Goal: Transaction & Acquisition: Book appointment/travel/reservation

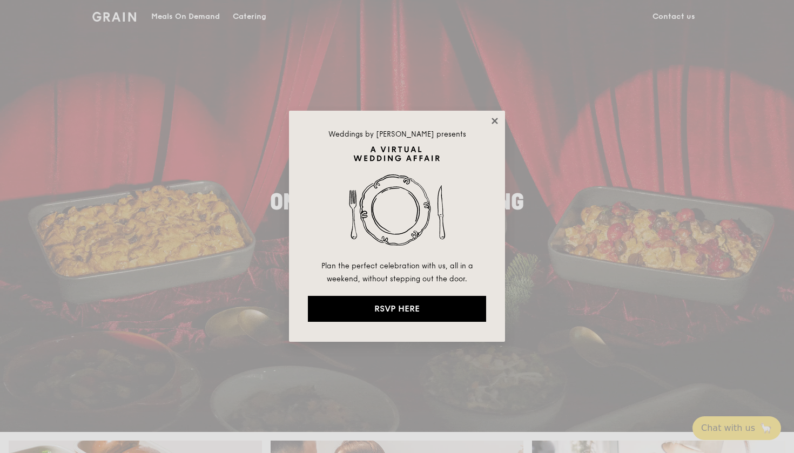
click at [495, 119] on icon at bounding box center [495, 121] width 10 height 10
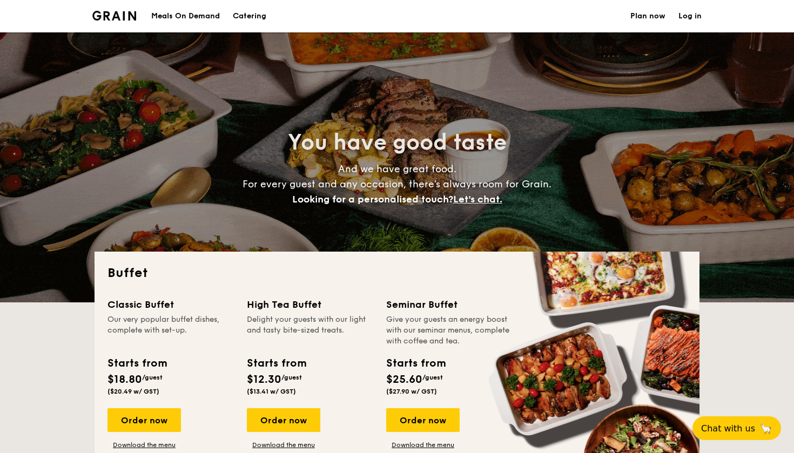
select select
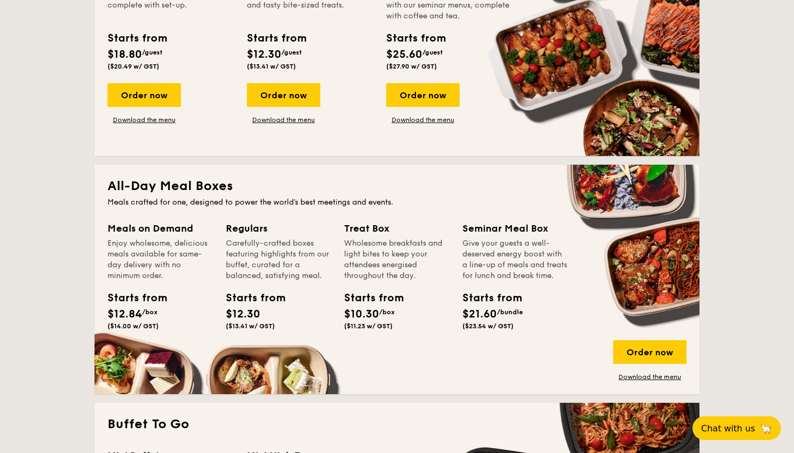
scroll to position [350, 0]
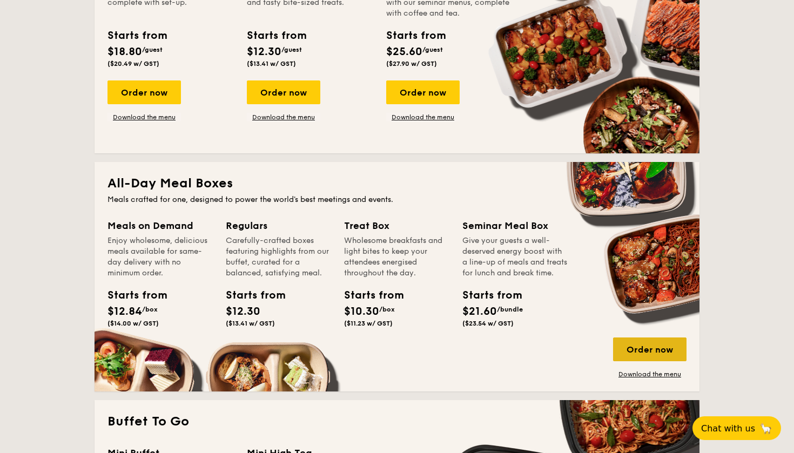
click at [662, 354] on div "Order now" at bounding box center [649, 350] width 73 height 24
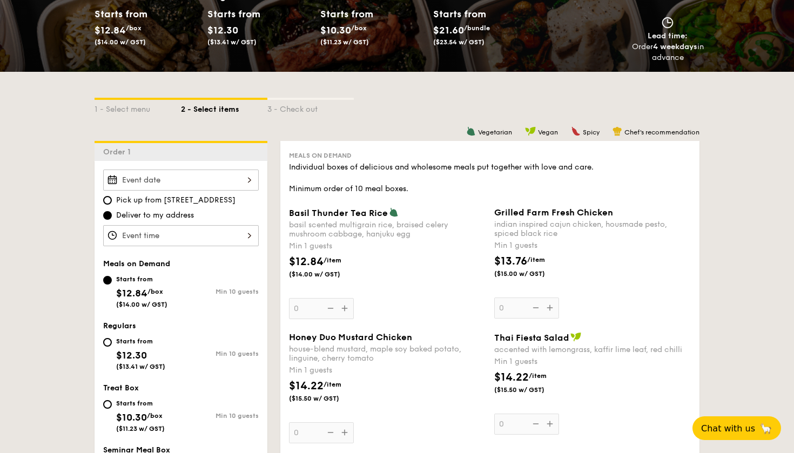
scroll to position [186, 0]
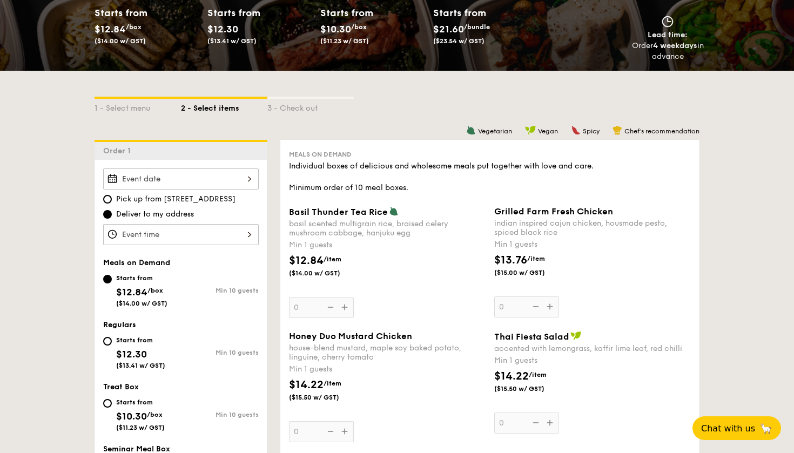
click at [217, 179] on div at bounding box center [181, 179] width 156 height 21
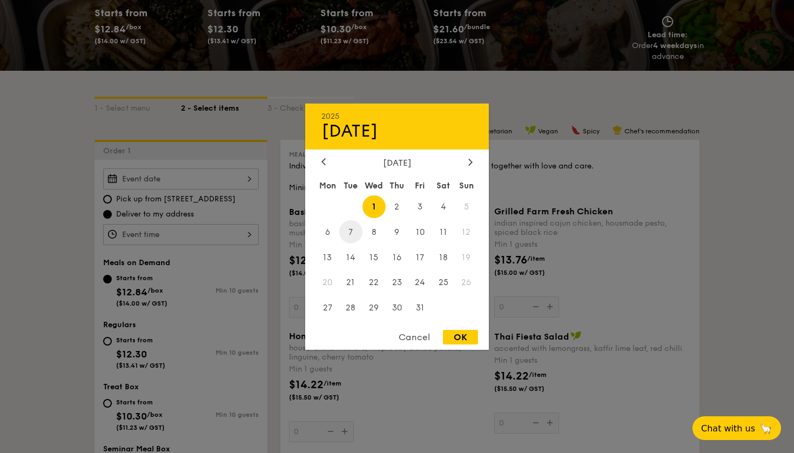
click at [347, 227] on span "7" at bounding box center [350, 231] width 23 height 23
click at [459, 330] on div "2025 Oct 07 October 2025 Mon Tue Wed Thu Fri Sat Sun 1 2 3 4 5 6 7 8 9 10 11 12…" at bounding box center [397, 226] width 184 height 246
click at [459, 340] on div "OK" at bounding box center [460, 337] width 35 height 15
type input "Oct 07, 2025"
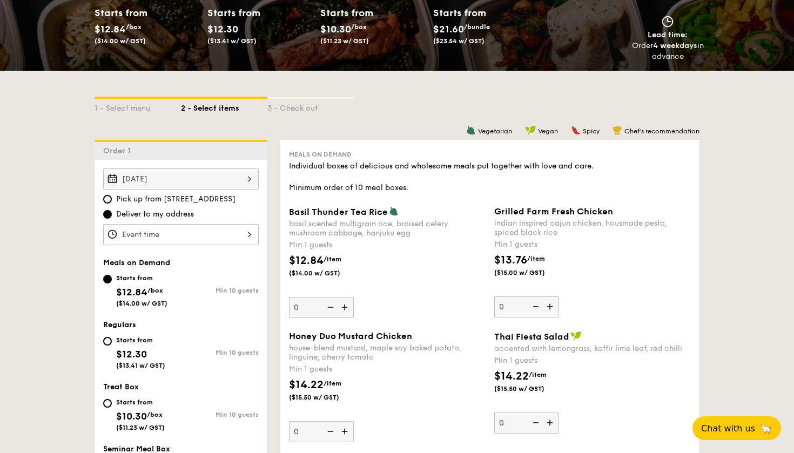
click at [235, 238] on div at bounding box center [181, 234] width 156 height 21
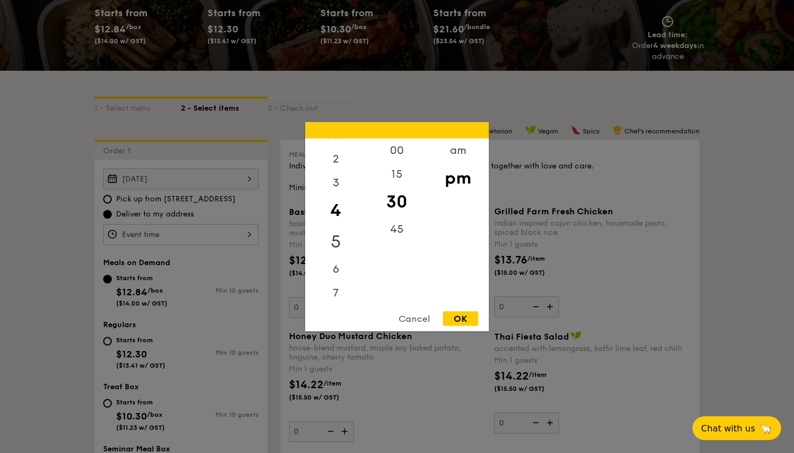
scroll to position [52, 0]
click at [334, 251] on div "6" at bounding box center [335, 252] width 61 height 31
click at [452, 323] on div "OK" at bounding box center [460, 318] width 35 height 15
type input "6:30PM"
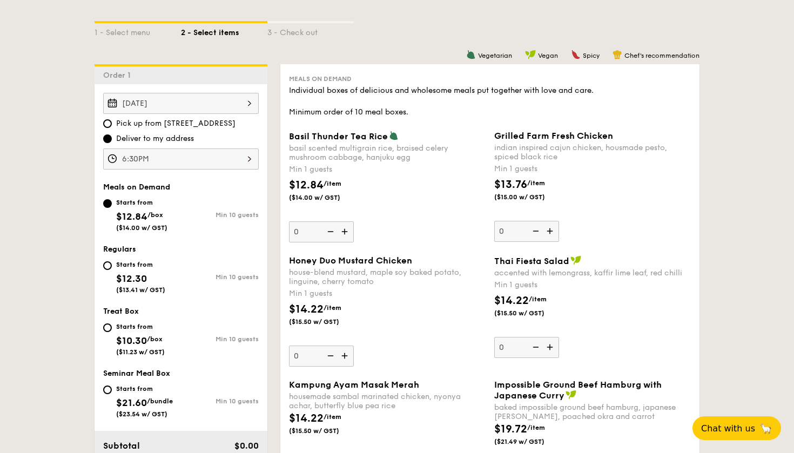
scroll to position [263, 0]
click at [108, 265] on input "Starts from $12.30 ($13.41 w/ GST) Min 10 guests" at bounding box center [107, 264] width 9 height 9
radio input "true"
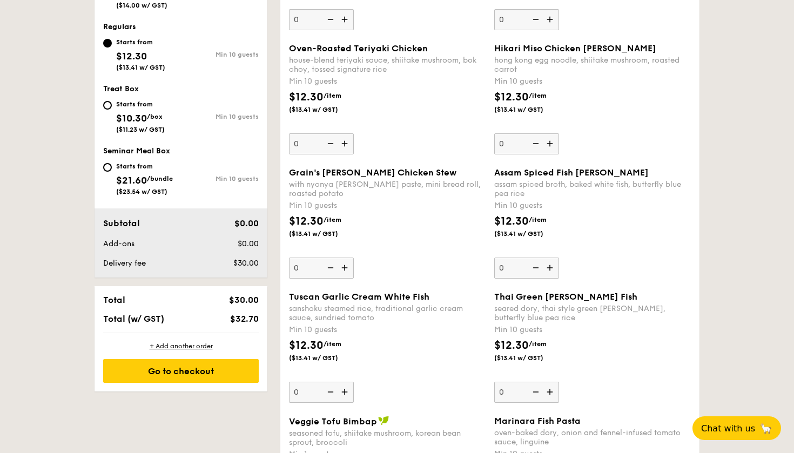
scroll to position [485, 0]
click at [345, 143] on img at bounding box center [346, 143] width 16 height 21
click at [345, 143] on input "0" at bounding box center [321, 143] width 65 height 21
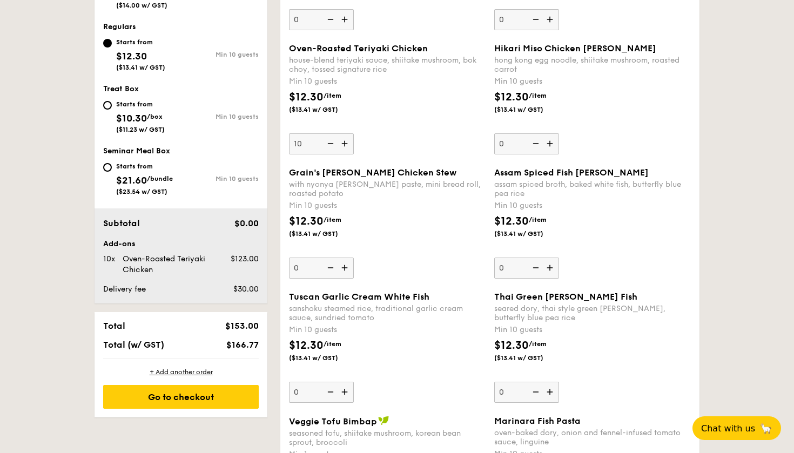
click at [333, 144] on img at bounding box center [329, 143] width 16 height 21
click at [333, 144] on input "10" at bounding box center [321, 143] width 65 height 21
type input "0"
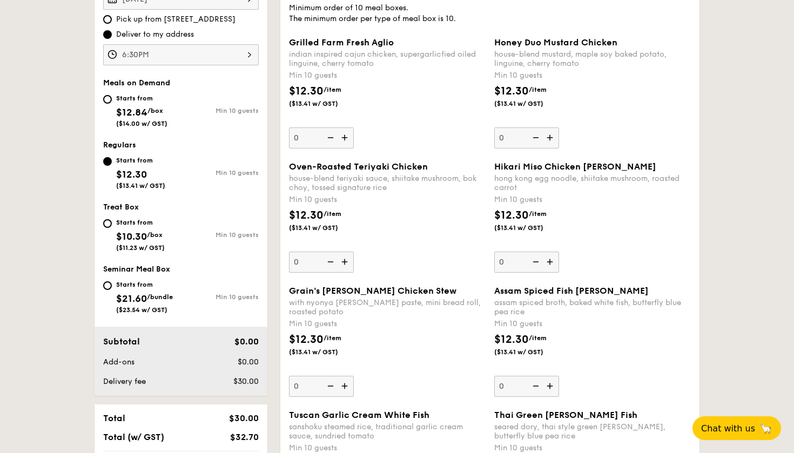
scroll to position [368, 0]
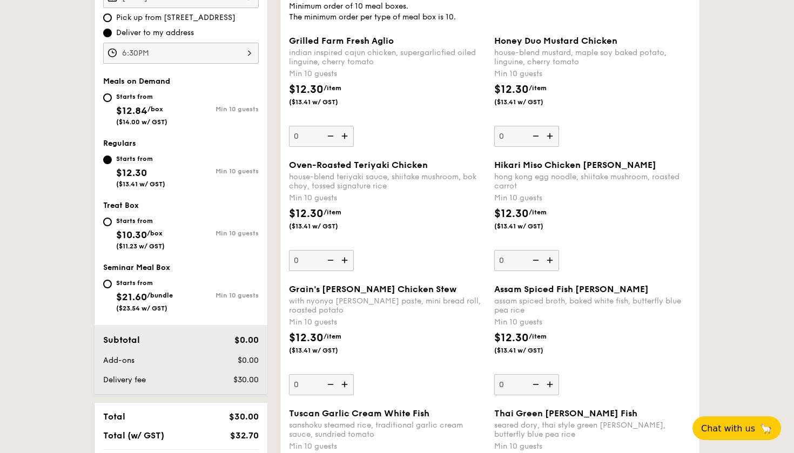
click at [345, 138] on img at bounding box center [346, 136] width 16 height 21
click at [345, 138] on input "0" at bounding box center [321, 136] width 65 height 21
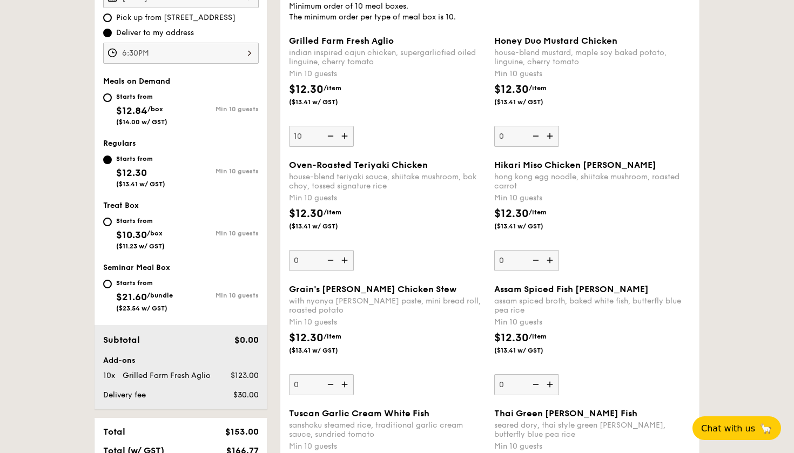
click at [333, 135] on img at bounding box center [329, 136] width 16 height 21
click at [333, 135] on input "10" at bounding box center [321, 136] width 65 height 21
type input "0"
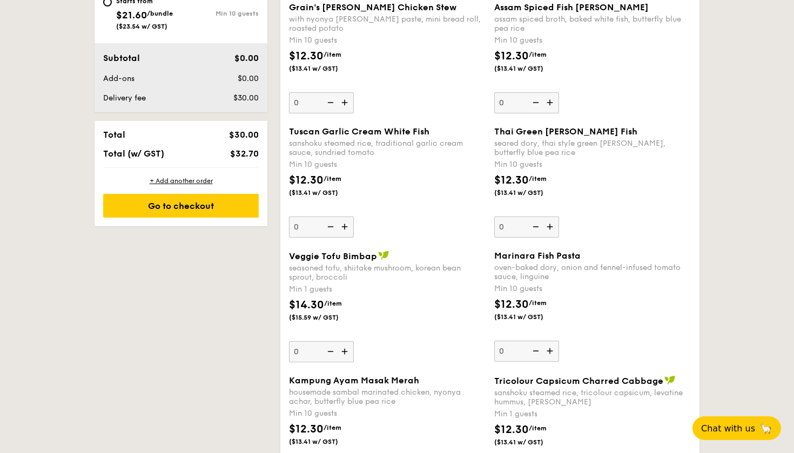
scroll to position [652, 0]
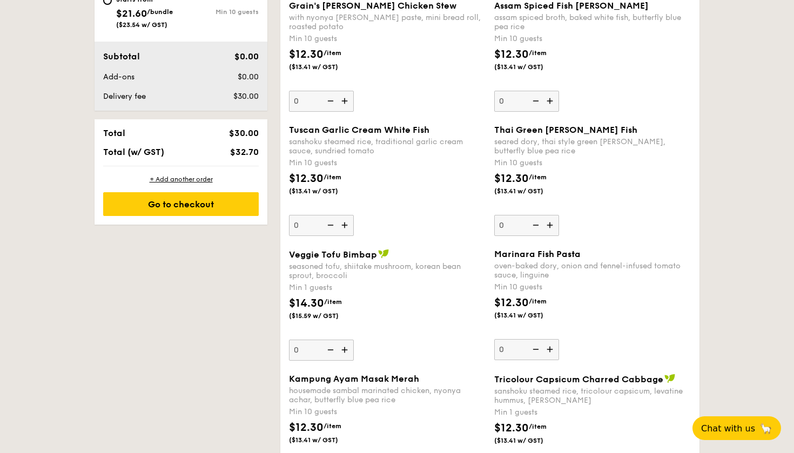
scroll to position [1314, 0]
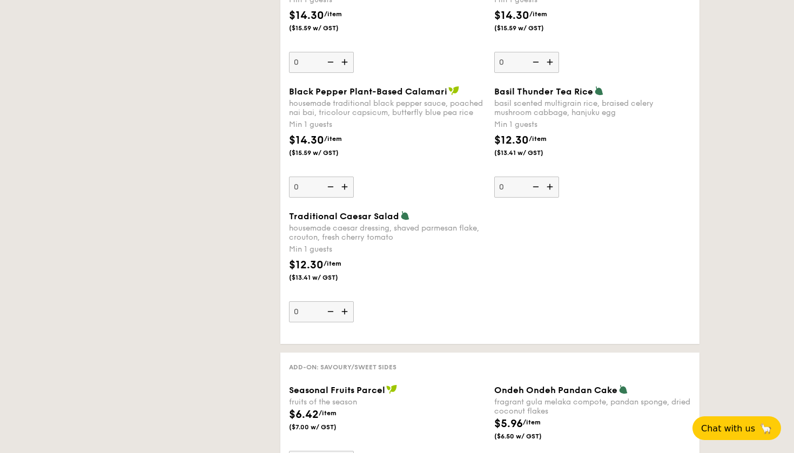
select select
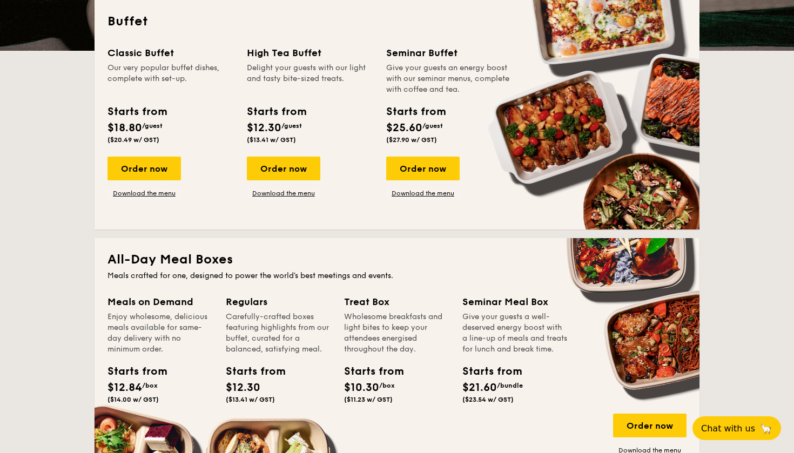
scroll to position [275, 0]
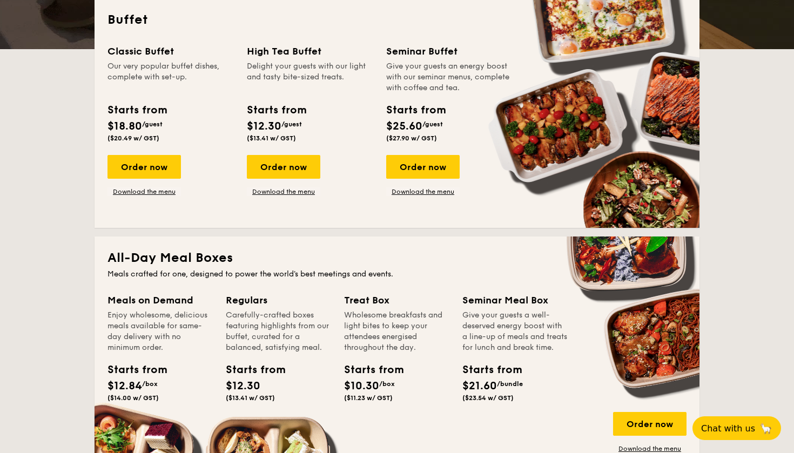
click at [150, 351] on div "Enjoy wholesome, delicious meals available for same-day delivery with no minimu…" at bounding box center [160, 331] width 105 height 43
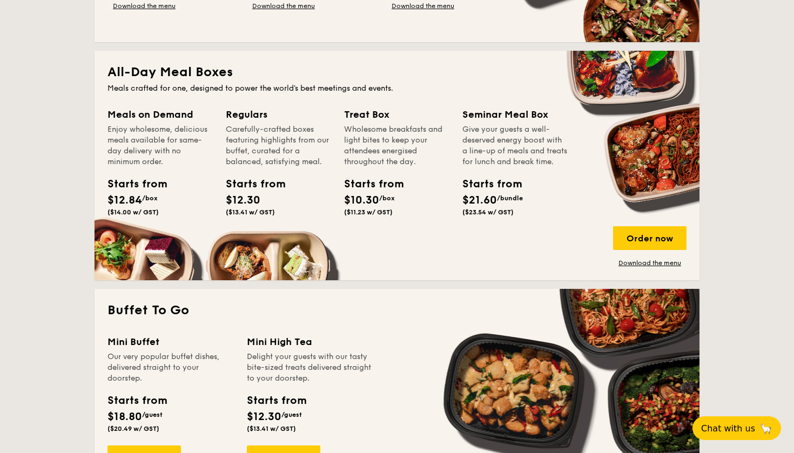
scroll to position [460, 0]
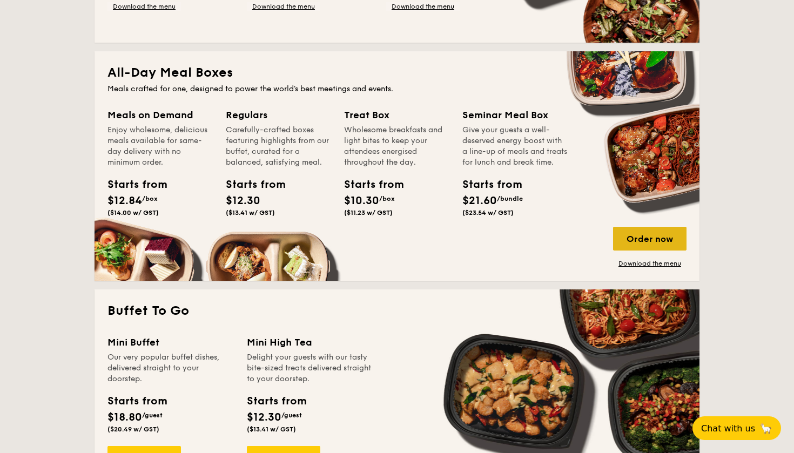
click at [639, 234] on div "Order now" at bounding box center [649, 239] width 73 height 24
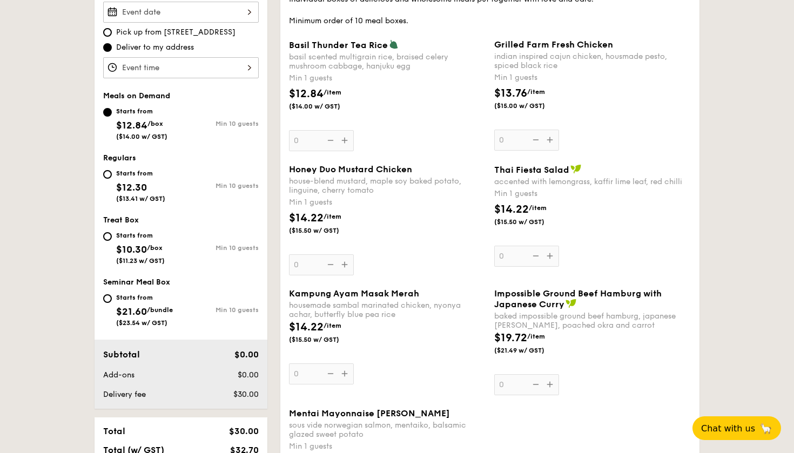
scroll to position [354, 0]
click at [111, 297] on input "Starts from $21.60 /bundle ($23.54 w/ GST) Min 10 guests" at bounding box center [107, 298] width 9 height 9
radio input "true"
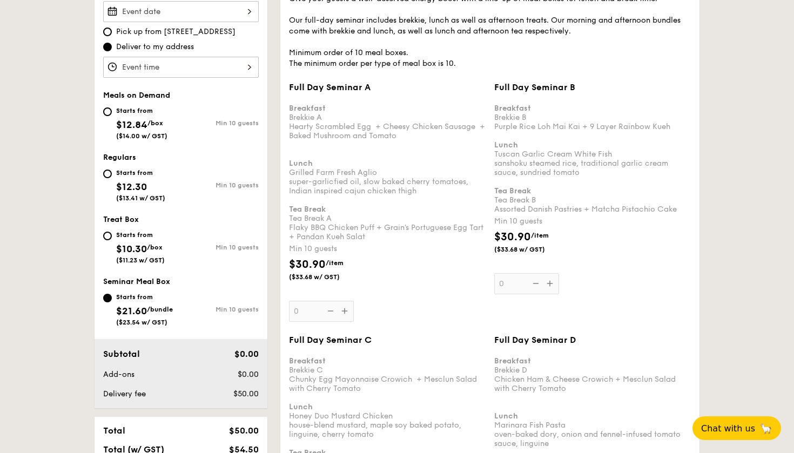
click at [344, 313] on div "Full Day Seminar A Breakfast Brekkie A Hearty Scrambled Egg  + Cheesy Chicken S…" at bounding box center [387, 202] width 197 height 240
click at [344, 313] on input "0" at bounding box center [321, 311] width 65 height 21
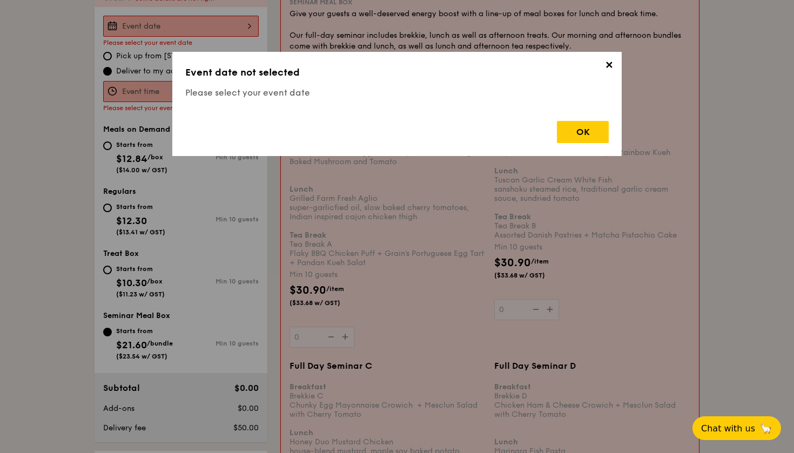
scroll to position [310, 0]
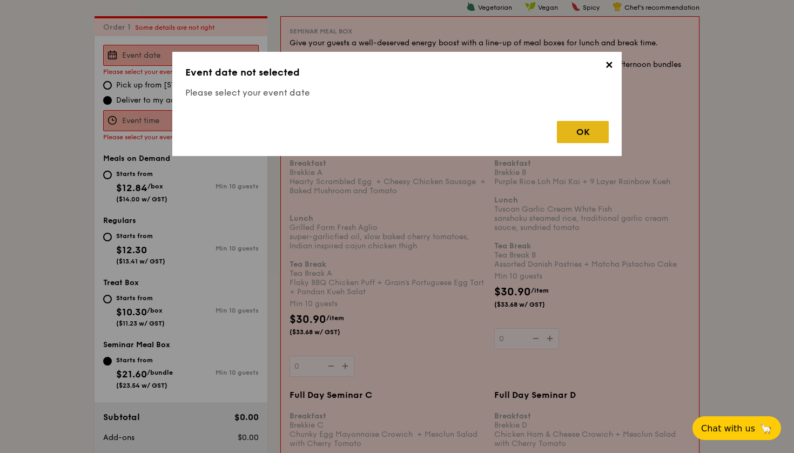
click at [581, 133] on div "OK" at bounding box center [583, 132] width 52 height 22
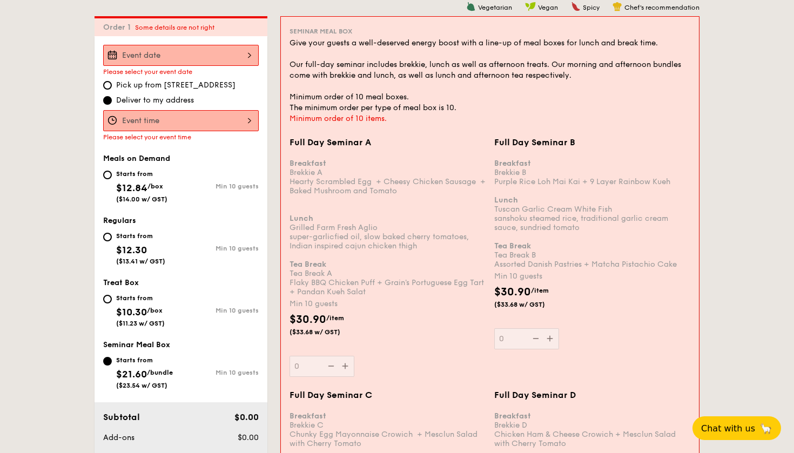
click at [160, 53] on div at bounding box center [181, 55] width 156 height 21
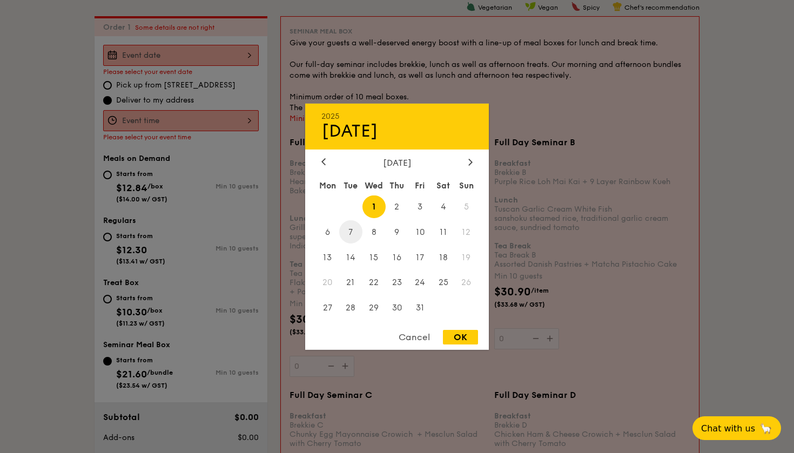
click at [356, 232] on span "7" at bounding box center [350, 231] width 23 height 23
click at [130, 100] on div at bounding box center [397, 226] width 794 height 453
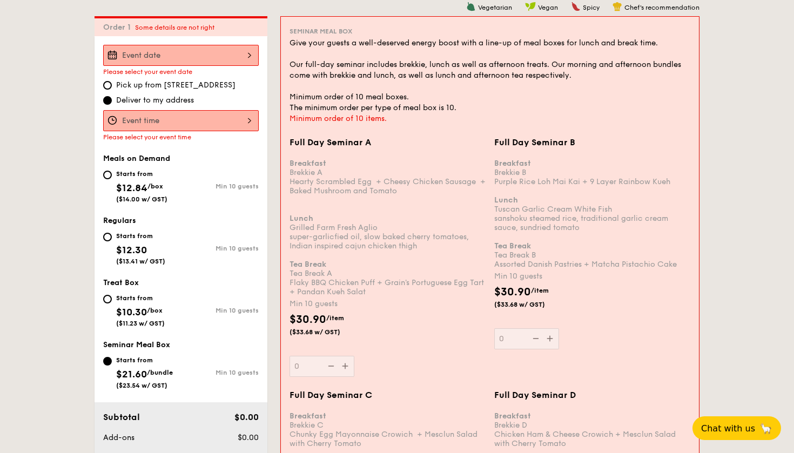
click at [133, 117] on div "12 1 2 3 4 5 6 7 8 9 10 11 00 15 30 45 am pm Cancel OK" at bounding box center [181, 120] width 156 height 21
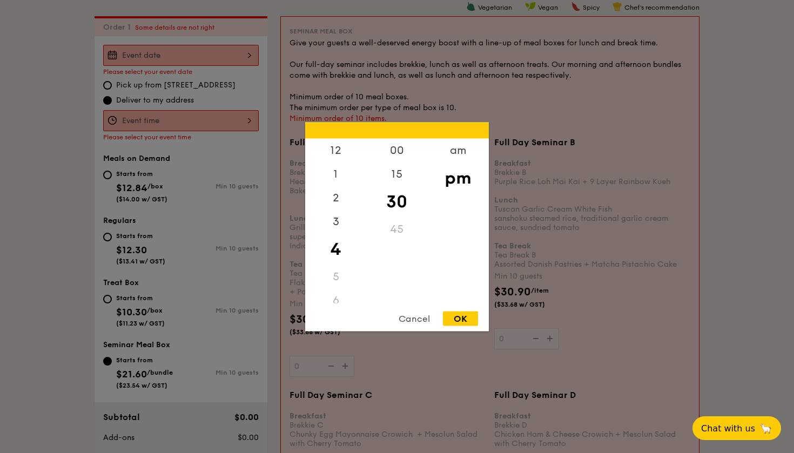
click at [336, 300] on div "6" at bounding box center [335, 301] width 61 height 24
click at [330, 227] on div "6" at bounding box center [335, 231] width 61 height 24
click at [335, 229] on div "6" at bounding box center [335, 231] width 61 height 24
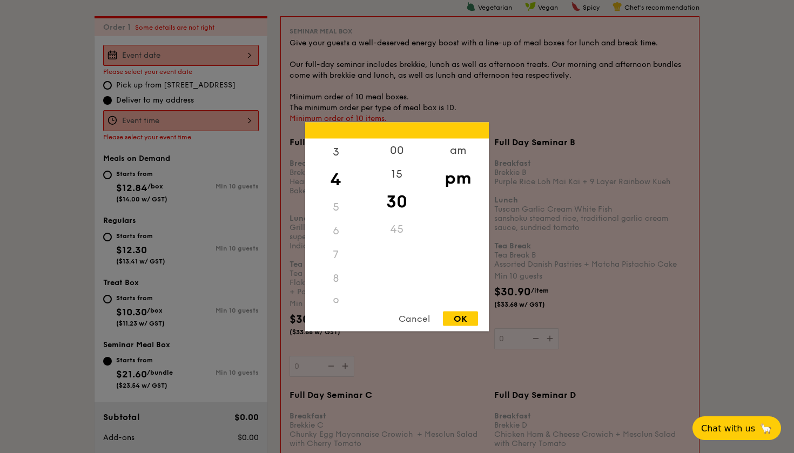
click at [406, 210] on div "30" at bounding box center [396, 201] width 61 height 31
click at [173, 76] on div at bounding box center [397, 226] width 794 height 453
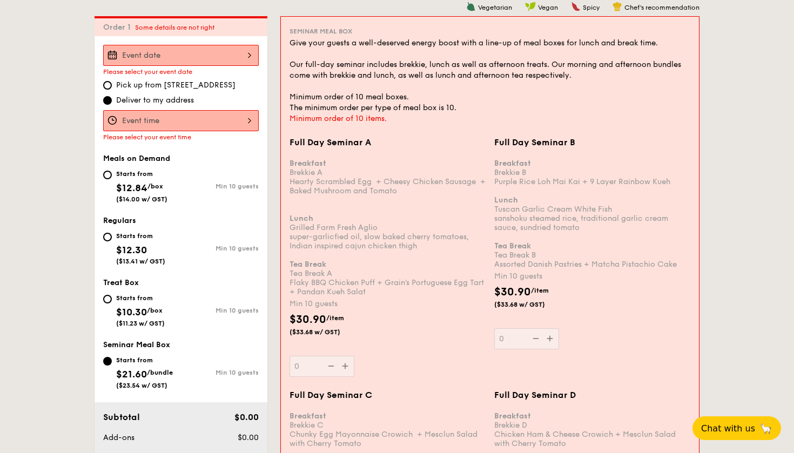
click at [186, 60] on div at bounding box center [181, 55] width 156 height 21
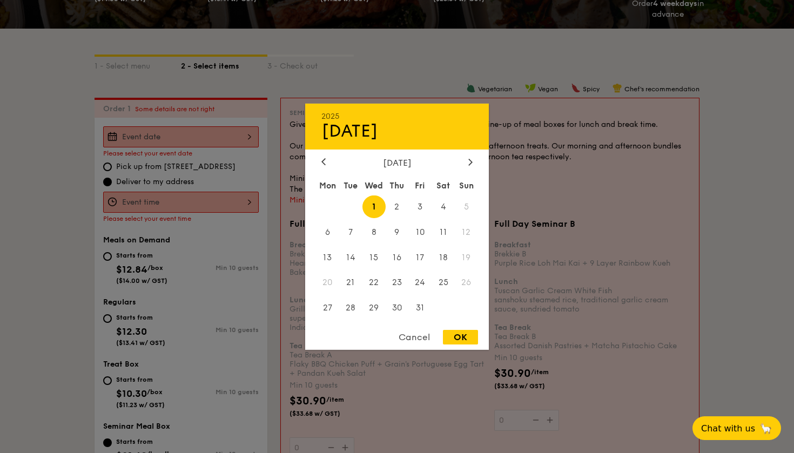
scroll to position [227, 0]
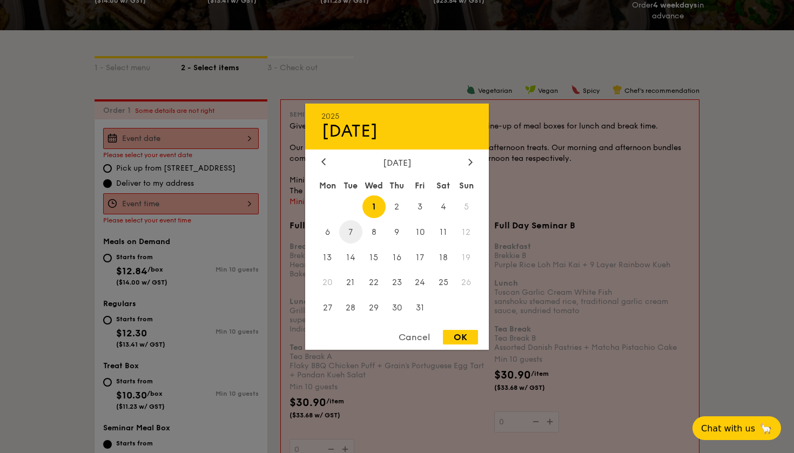
click at [353, 236] on span "7" at bounding box center [350, 231] width 23 height 23
click at [474, 340] on div "OK" at bounding box center [460, 337] width 35 height 15
type input "Oct 07, 2025"
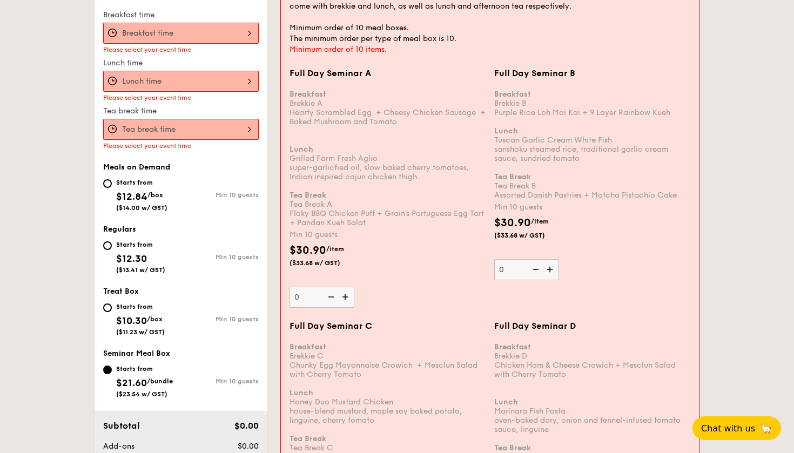
scroll to position [380, 0]
click at [124, 244] on div "Starts from" at bounding box center [140, 244] width 49 height 9
click at [112, 244] on input "Starts from $12.30 ($13.41 w/ GST) Min 10 guests" at bounding box center [107, 245] width 9 height 9
radio input "true"
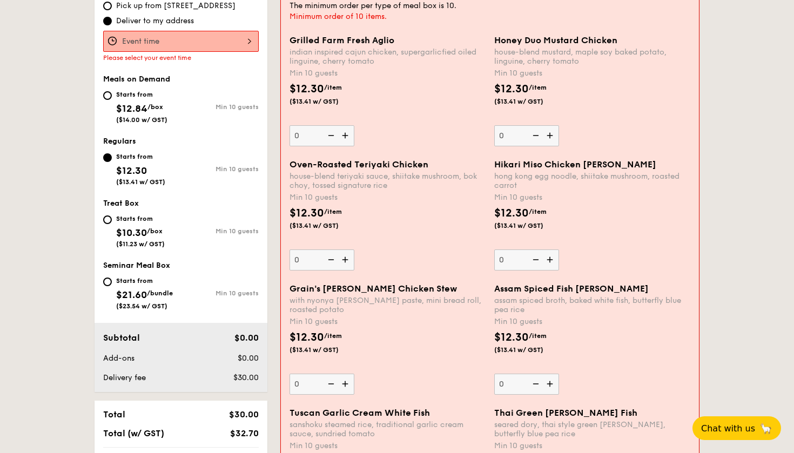
click at [132, 102] on div "Starts from $12.84 /box ($14.00 w/ GST)" at bounding box center [141, 106] width 51 height 36
click at [112, 100] on input "Starts from $12.84 /box ($14.00 w/ GST) Min 10 guests" at bounding box center [107, 95] width 9 height 9
radio input "true"
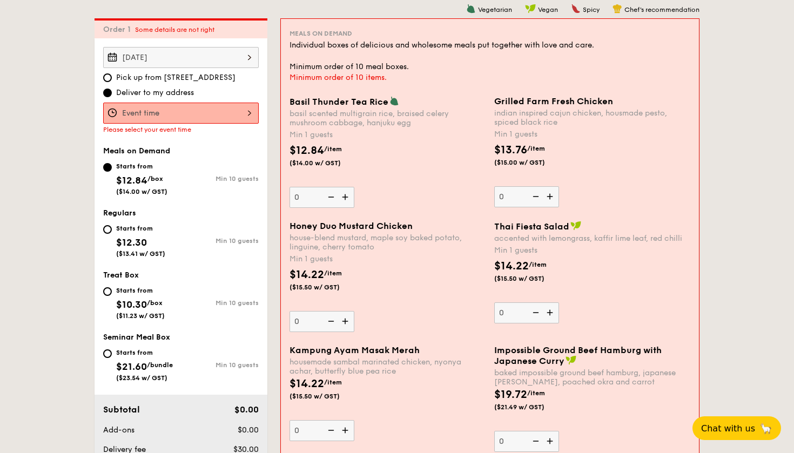
scroll to position [305, 0]
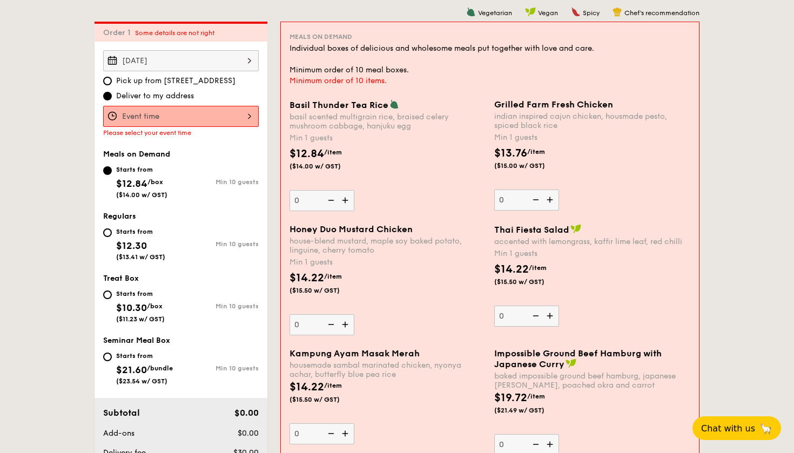
click at [193, 115] on div at bounding box center [181, 116] width 156 height 21
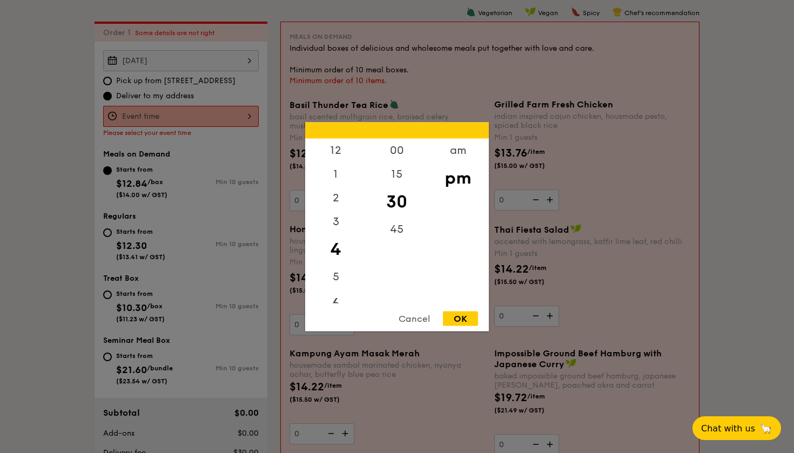
click at [337, 299] on div "6" at bounding box center [335, 304] width 61 height 31
click at [463, 318] on div "OK" at bounding box center [460, 318] width 35 height 15
type input "6:30PM"
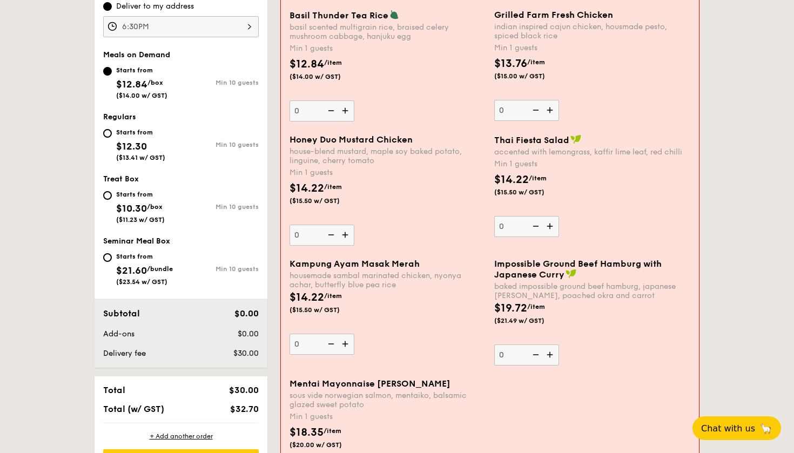
scroll to position [393, 0]
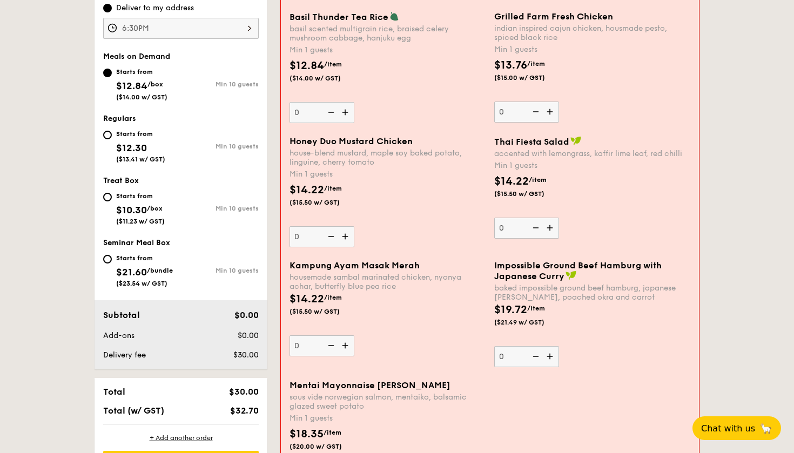
click at [345, 343] on img at bounding box center [346, 346] width 16 height 21
click at [345, 343] on input "0" at bounding box center [322, 346] width 65 height 21
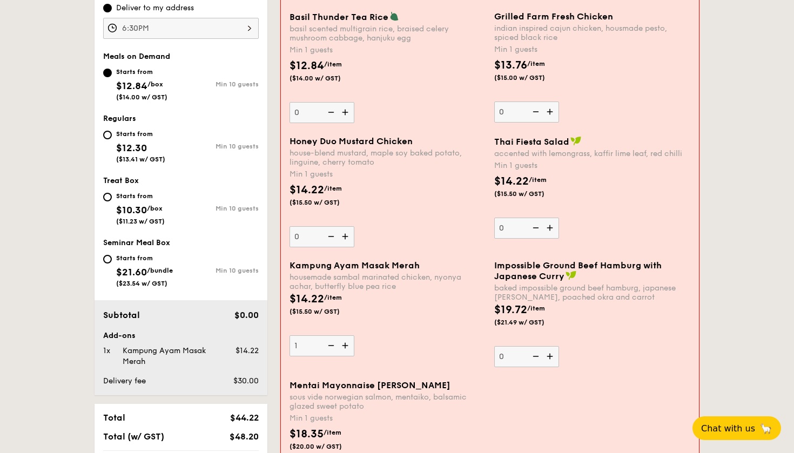
click at [345, 345] on img at bounding box center [346, 346] width 16 height 21
click at [345, 345] on input "1" at bounding box center [322, 346] width 65 height 21
click at [345, 345] on img at bounding box center [346, 346] width 16 height 21
click at [345, 345] on input "2" at bounding box center [322, 346] width 65 height 21
type input "3"
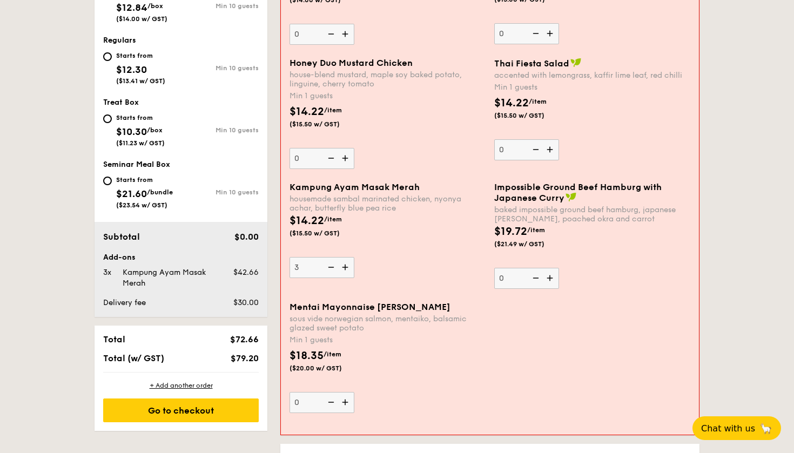
scroll to position [474, 0]
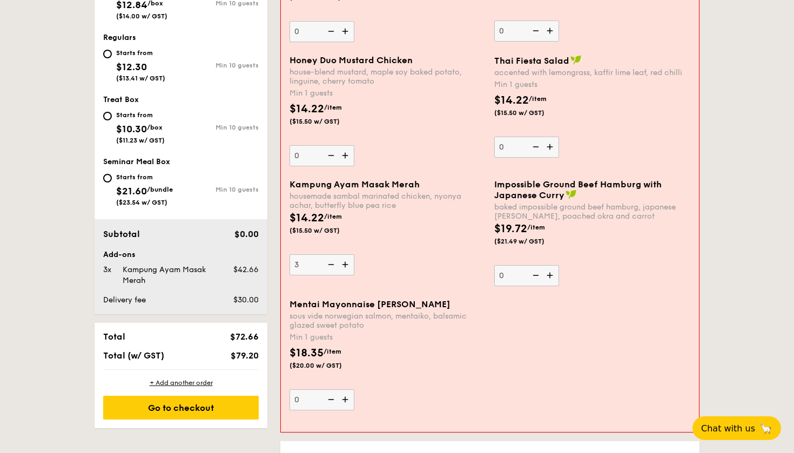
click at [348, 397] on img at bounding box center [346, 400] width 16 height 21
click at [348, 397] on input "0" at bounding box center [322, 400] width 65 height 21
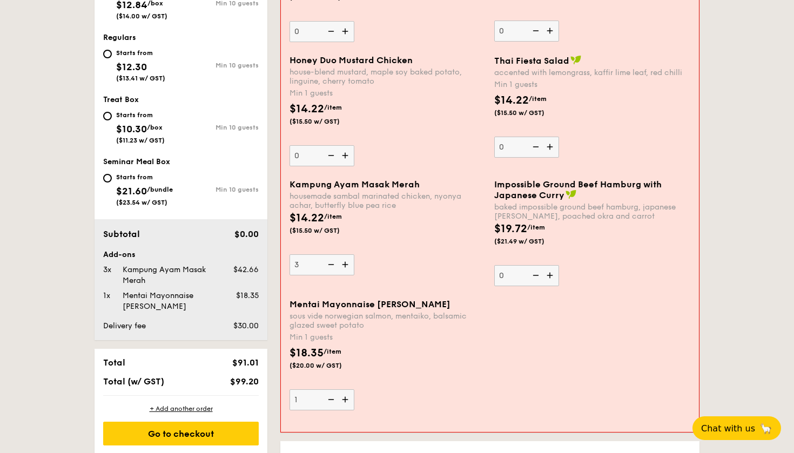
click at [348, 397] on img at bounding box center [346, 400] width 16 height 21
click at [348, 397] on input "1" at bounding box center [322, 400] width 65 height 21
type input "2"
click at [553, 278] on img at bounding box center [551, 275] width 16 height 21
click at [553, 278] on input "0" at bounding box center [526, 275] width 65 height 21
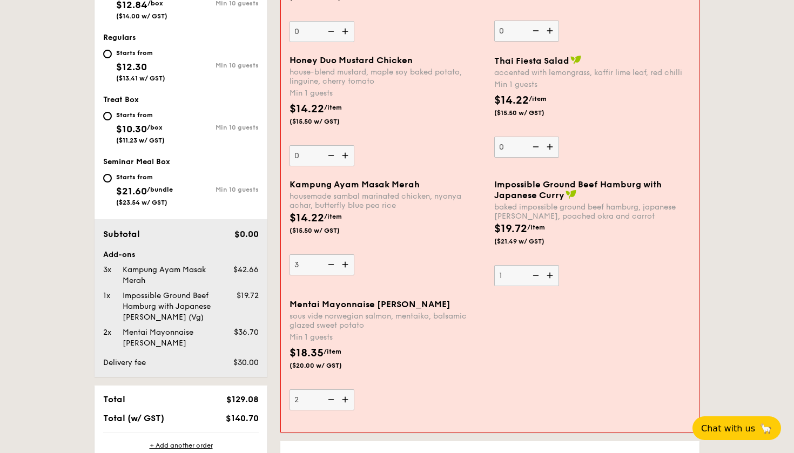
click at [536, 276] on img at bounding box center [535, 275] width 16 height 21
click at [536, 276] on input "1" at bounding box center [526, 275] width 65 height 21
type input "0"
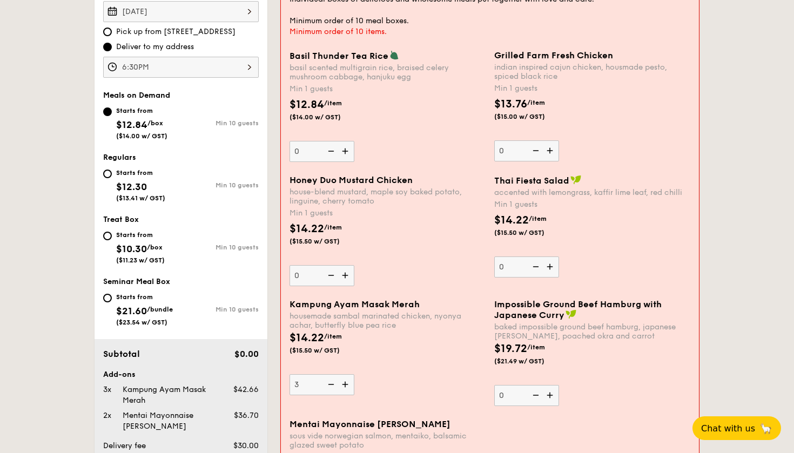
scroll to position [350, 0]
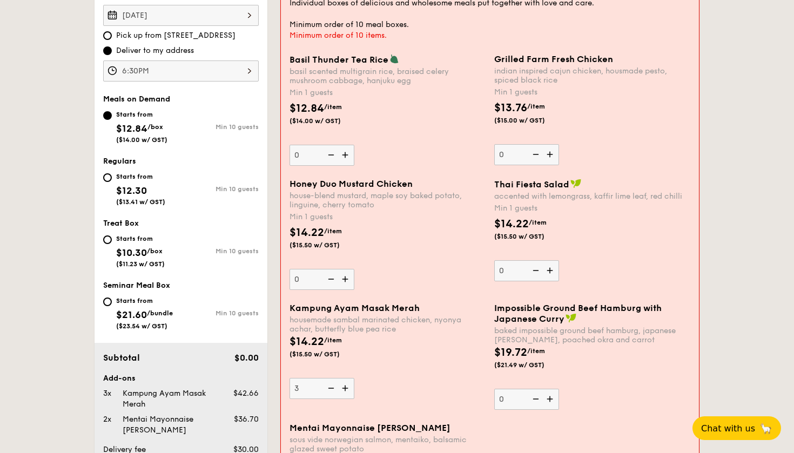
click at [344, 281] on img at bounding box center [346, 279] width 16 height 21
click at [344, 281] on input "0" at bounding box center [322, 279] width 65 height 21
click at [345, 281] on img at bounding box center [346, 279] width 16 height 21
click at [345, 281] on input "1" at bounding box center [322, 279] width 65 height 21
click at [345, 281] on img at bounding box center [346, 279] width 16 height 21
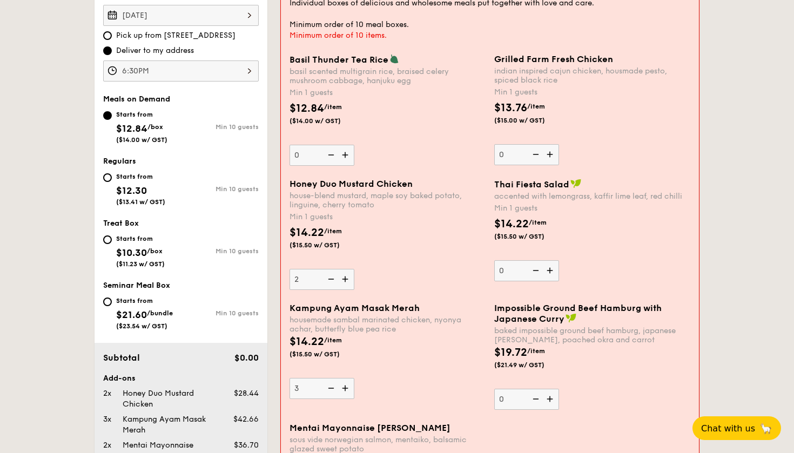
click at [345, 281] on input "2" at bounding box center [322, 279] width 65 height 21
type input "3"
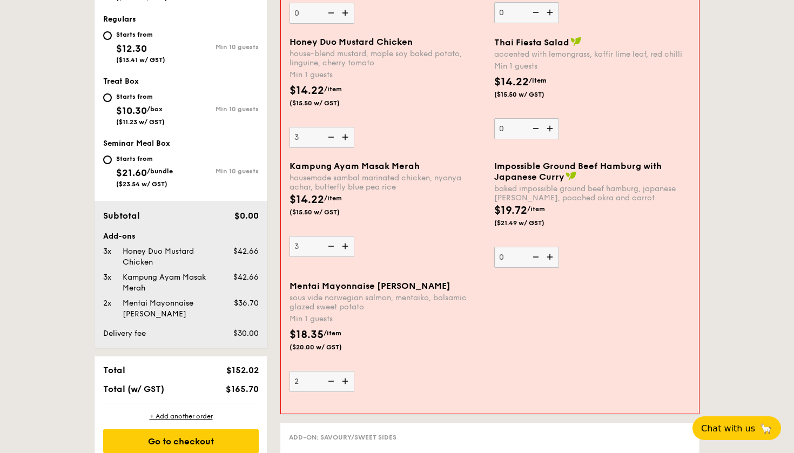
scroll to position [493, 0]
click at [347, 379] on img at bounding box center [346, 381] width 16 height 21
click at [347, 379] on input "2" at bounding box center [322, 381] width 65 height 21
type input "3"
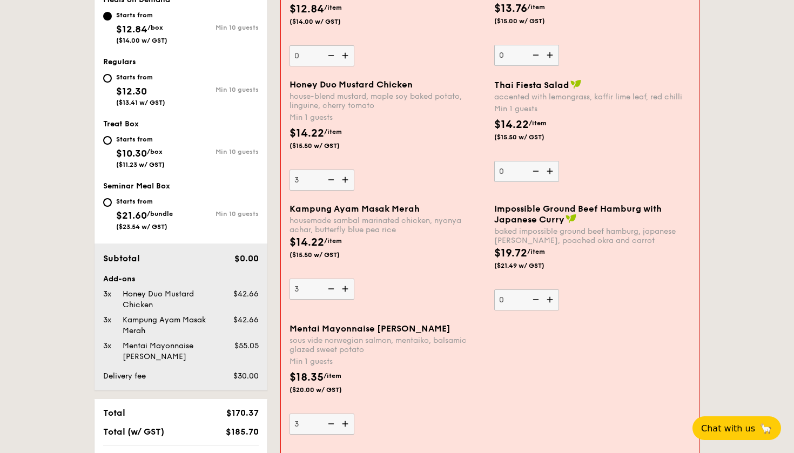
scroll to position [432, 0]
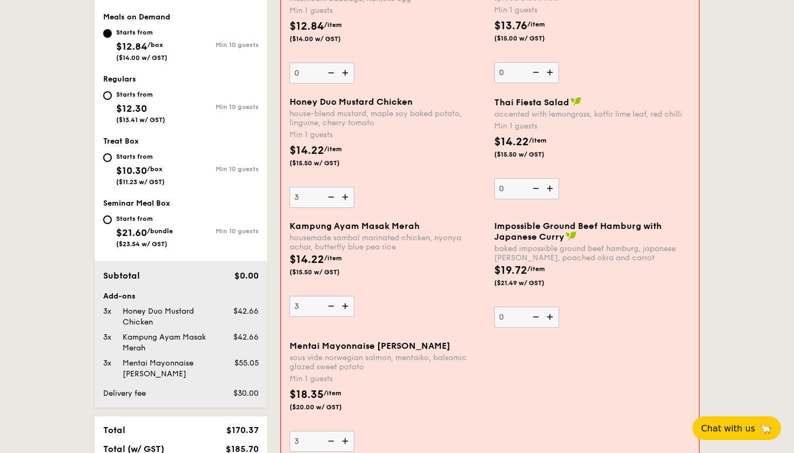
click at [344, 304] on img at bounding box center [346, 306] width 16 height 21
click at [344, 304] on input "3" at bounding box center [322, 306] width 65 height 21
type input "4"
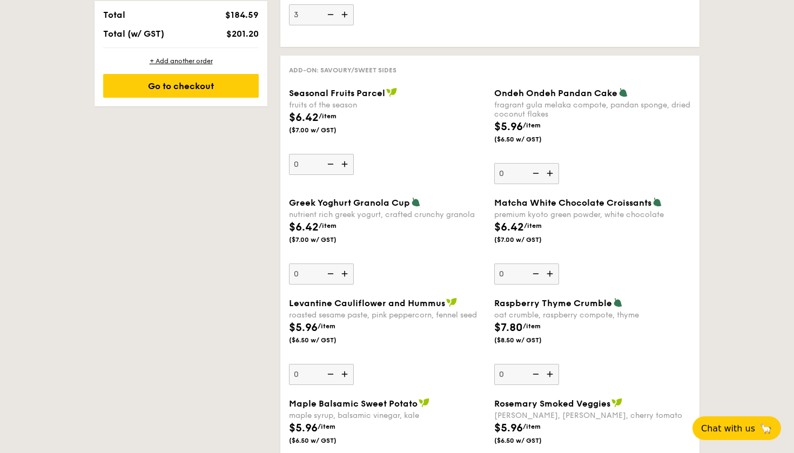
scroll to position [845, 0]
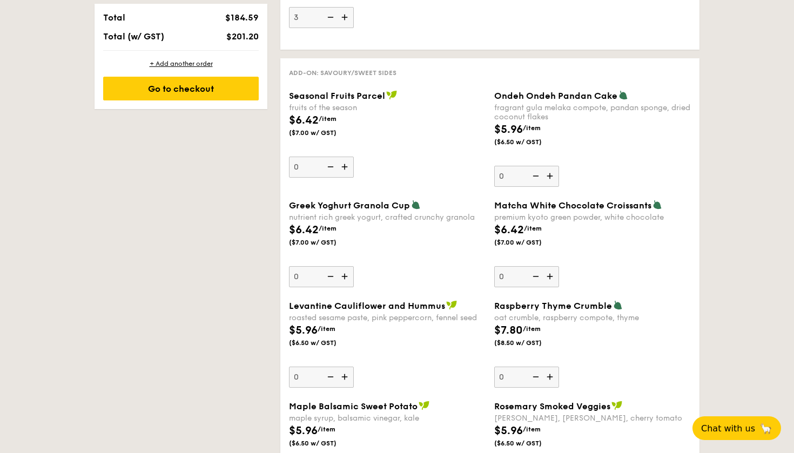
click at [553, 174] on img at bounding box center [551, 176] width 16 height 21
click at [553, 174] on input "0" at bounding box center [526, 176] width 65 height 21
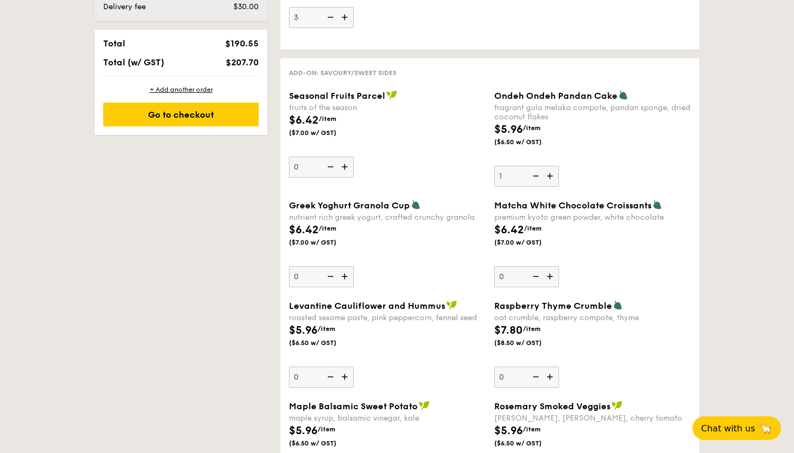
click at [551, 174] on img at bounding box center [551, 176] width 16 height 21
click at [551, 174] on input "1" at bounding box center [526, 176] width 65 height 21
click at [551, 174] on img at bounding box center [551, 176] width 16 height 21
click at [551, 174] on input "2" at bounding box center [526, 176] width 65 height 21
click at [551, 174] on img at bounding box center [551, 176] width 16 height 21
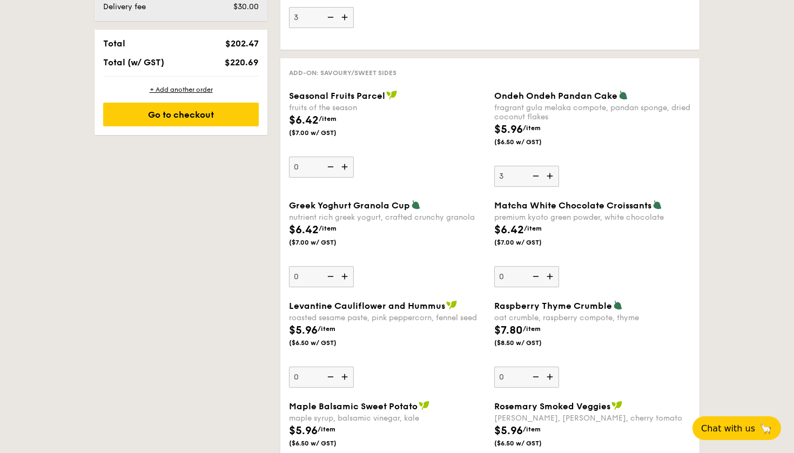
click at [551, 174] on input "3" at bounding box center [526, 176] width 65 height 21
click at [551, 174] on img at bounding box center [551, 176] width 16 height 21
click at [551, 174] on input "4" at bounding box center [526, 176] width 65 height 21
click at [551, 174] on img at bounding box center [551, 176] width 16 height 21
click at [551, 174] on input "5" at bounding box center [526, 176] width 65 height 21
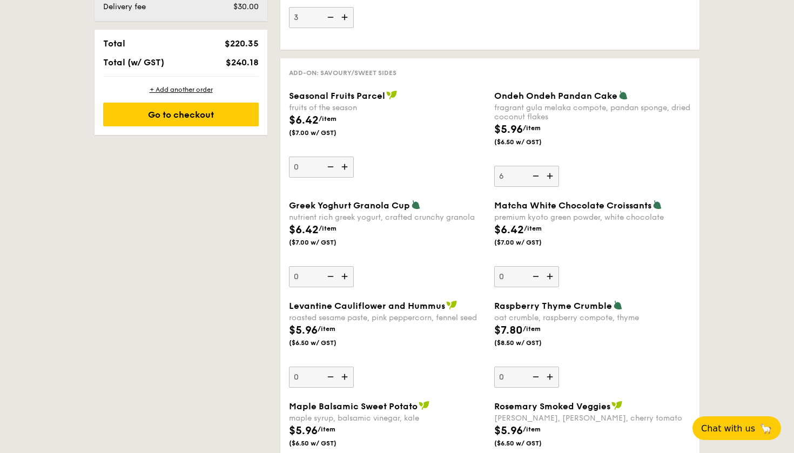
click at [551, 174] on img at bounding box center [551, 176] width 16 height 21
click at [551, 174] on input "6" at bounding box center [526, 176] width 65 height 21
click at [551, 174] on img at bounding box center [551, 176] width 16 height 21
click at [551, 174] on input "7" at bounding box center [526, 176] width 65 height 21
click at [551, 174] on img at bounding box center [551, 176] width 16 height 21
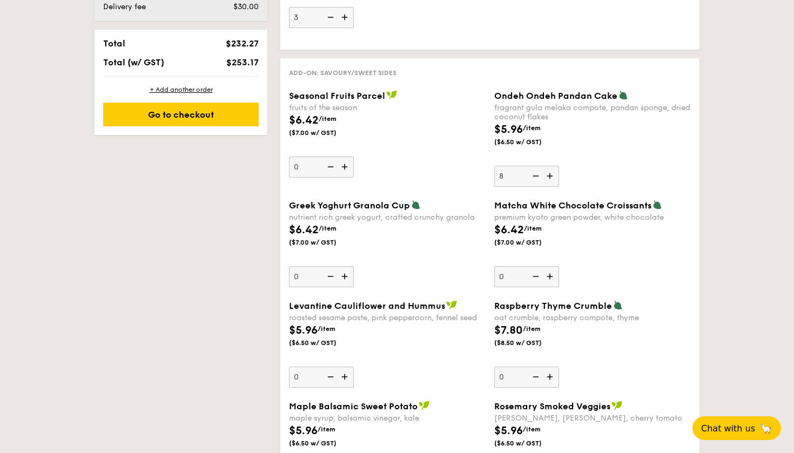
click at [551, 174] on input "8" at bounding box center [526, 176] width 65 height 21
click at [551, 174] on img at bounding box center [551, 176] width 16 height 21
click at [551, 174] on input "9" at bounding box center [526, 176] width 65 height 21
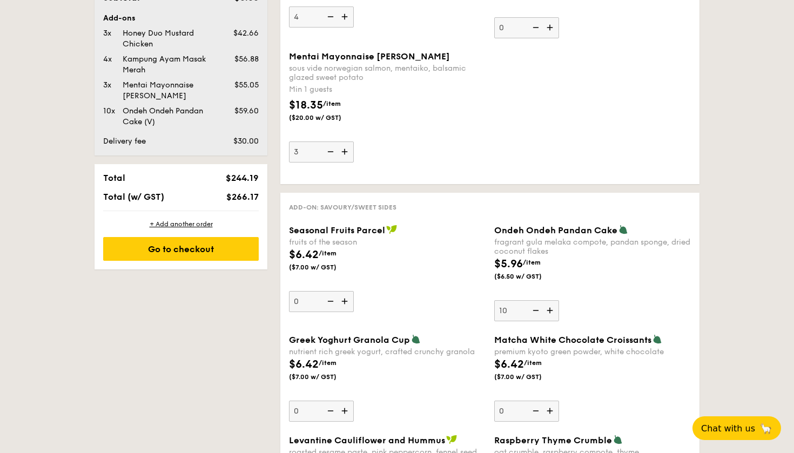
scroll to position [720, 0]
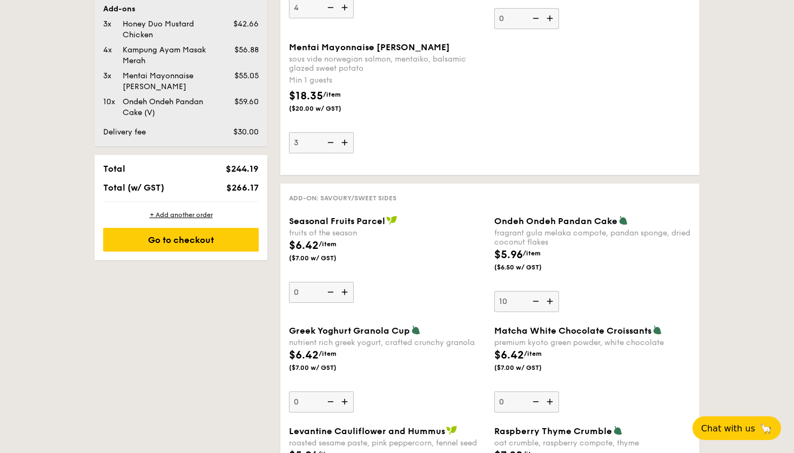
click at [539, 300] on img at bounding box center [535, 301] width 16 height 21
click at [539, 300] on input "10" at bounding box center [526, 301] width 65 height 21
click at [539, 300] on img at bounding box center [535, 301] width 16 height 21
click at [539, 300] on input "9" at bounding box center [526, 301] width 65 height 21
click at [539, 300] on img at bounding box center [535, 301] width 16 height 21
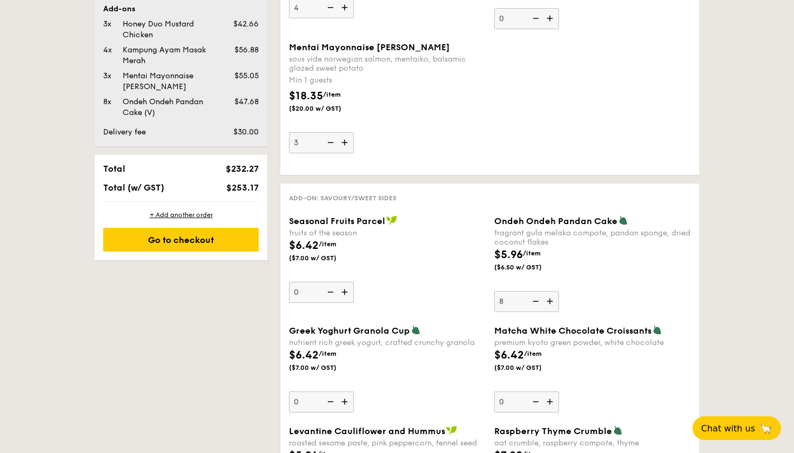
click at [539, 300] on input "8" at bounding box center [526, 301] width 65 height 21
click at [539, 300] on img at bounding box center [535, 301] width 16 height 21
click at [539, 300] on input "7" at bounding box center [526, 301] width 65 height 21
click at [539, 300] on img at bounding box center [535, 301] width 16 height 21
click at [539, 300] on input "6" at bounding box center [526, 301] width 65 height 21
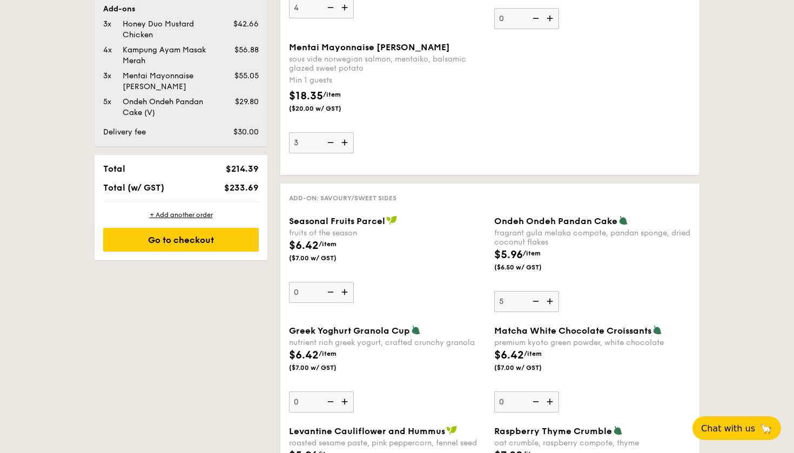
click at [539, 300] on img at bounding box center [535, 301] width 16 height 21
click at [539, 300] on input "5" at bounding box center [526, 301] width 65 height 21
click at [539, 300] on img at bounding box center [535, 301] width 16 height 21
click at [539, 300] on input "4" at bounding box center [526, 301] width 65 height 21
click at [539, 300] on img at bounding box center [535, 301] width 16 height 21
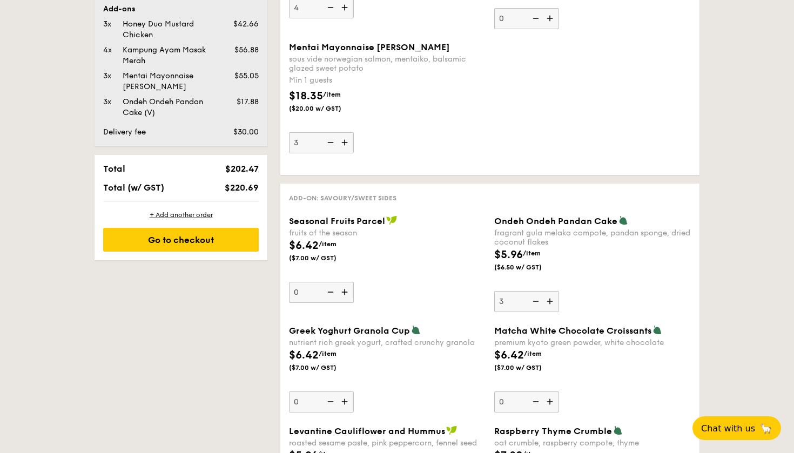
click at [539, 300] on input "3" at bounding box center [526, 301] width 65 height 21
click at [539, 300] on img at bounding box center [535, 301] width 16 height 21
click at [539, 300] on input "2" at bounding box center [526, 301] width 65 height 21
click at [539, 300] on img at bounding box center [535, 301] width 16 height 21
click at [539, 300] on input "1" at bounding box center [526, 301] width 65 height 21
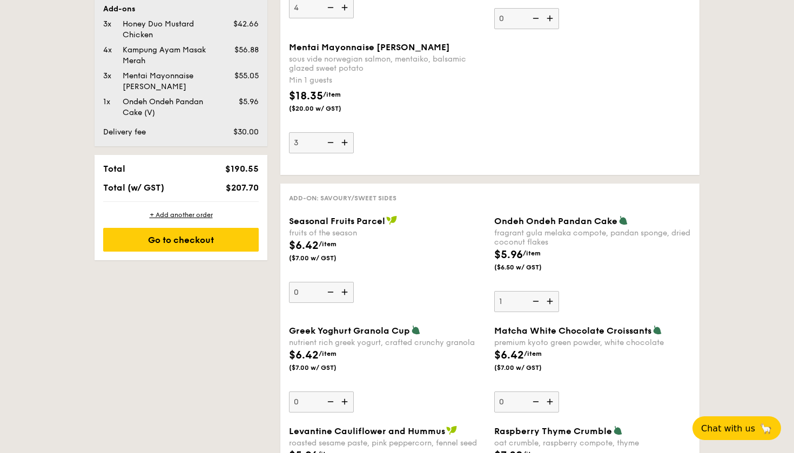
type input "0"
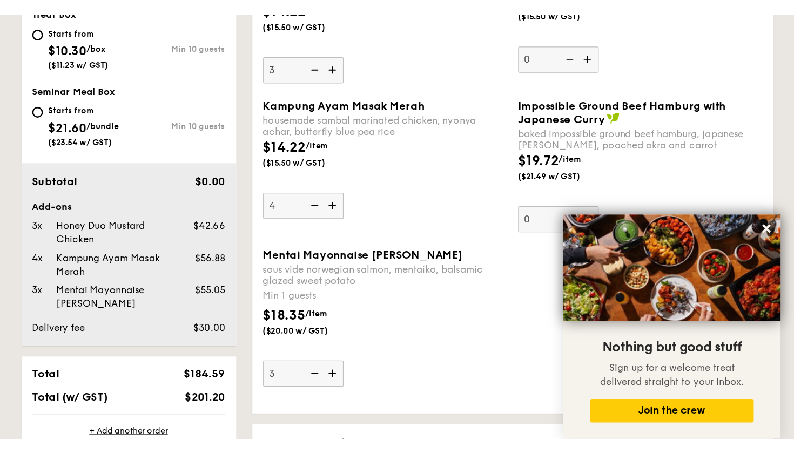
scroll to position [577, 0]
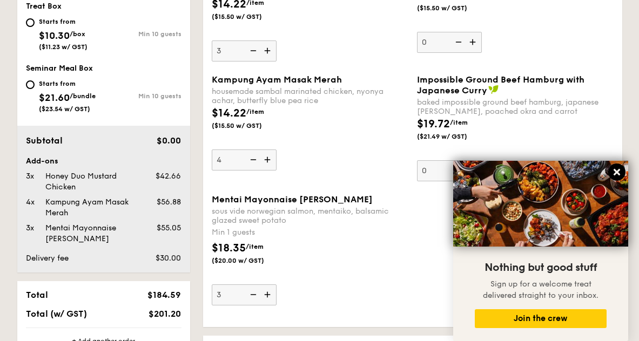
click at [621, 171] on icon at bounding box center [617, 172] width 10 height 10
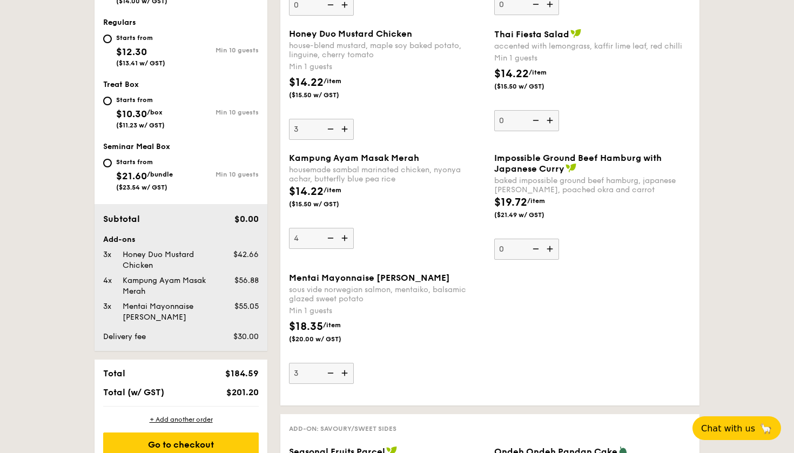
scroll to position [491, 0]
